Goal: Information Seeking & Learning: Check status

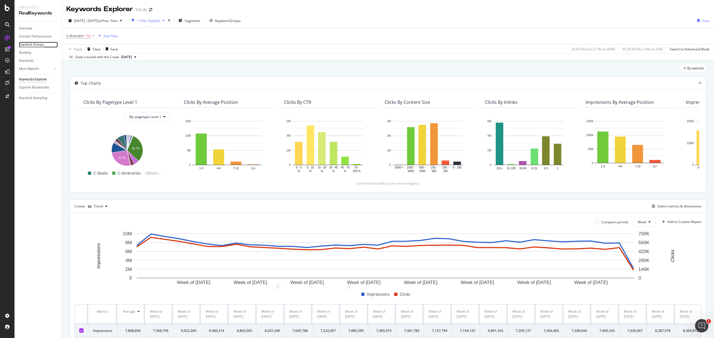
click at [38, 45] on div "Keyword Groups" at bounding box center [31, 45] width 25 height 6
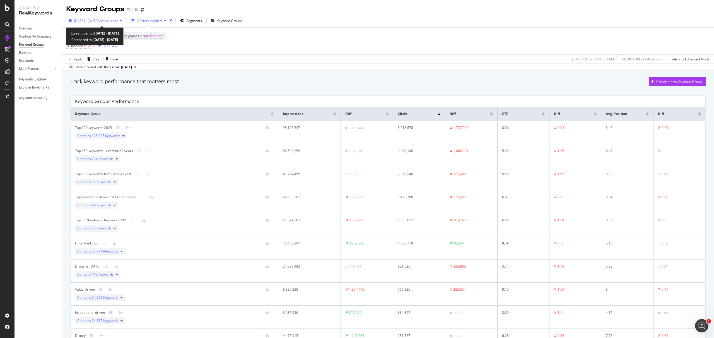
click at [112, 18] on span "vs Prev. Year" at bounding box center [107, 20] width 19 height 5
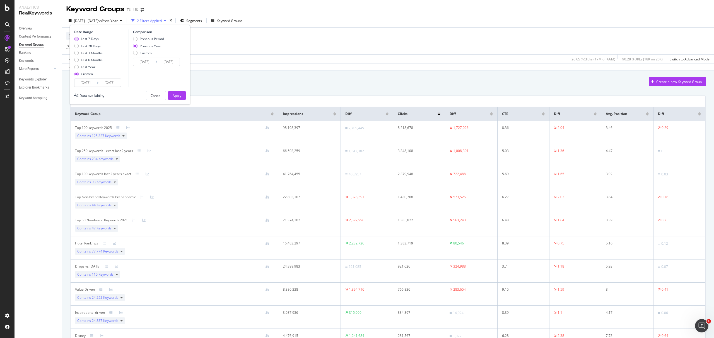
click at [78, 37] on div "Last 7 Days" at bounding box center [88, 39] width 28 height 5
type input "[DATE]"
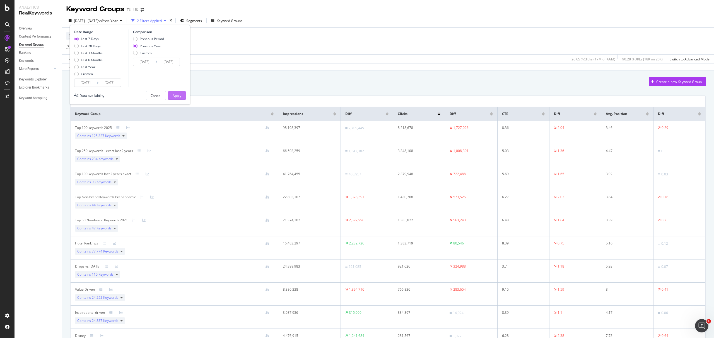
click at [177, 95] on div "Apply" at bounding box center [177, 95] width 9 height 5
